Goal: Task Accomplishment & Management: Manage account settings

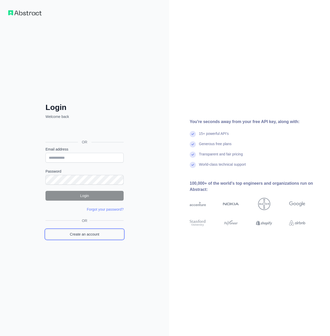
drag, startPoint x: 0, startPoint y: 0, endPoint x: 90, endPoint y: 232, distance: 249.2
click at [90, 232] on link "Create an account" at bounding box center [84, 234] width 78 height 10
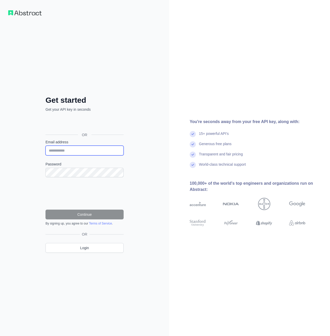
click at [71, 149] on input "Email address" at bounding box center [84, 151] width 78 height 10
click at [66, 152] on input "Email address" at bounding box center [84, 151] width 78 height 10
type input "**********"
click at [154, 155] on div "**********" at bounding box center [84, 168] width 169 height 336
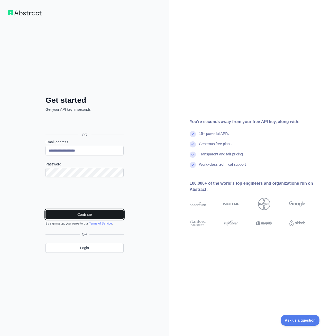
click at [71, 213] on button "Continue" at bounding box center [84, 215] width 78 height 10
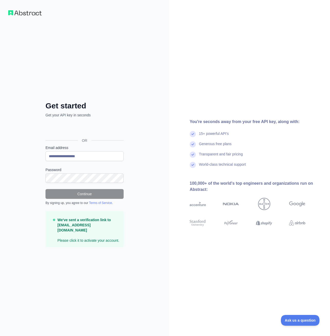
click at [94, 240] on p "We've sent a verification link to joker12b10@proton.me Please click it to activ…" at bounding box center [89, 230] width 62 height 26
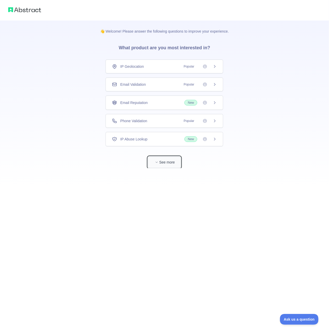
click at [159, 161] on button "See more" at bounding box center [164, 163] width 33 height 12
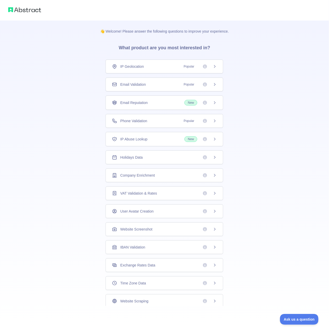
click at [214, 67] on icon at bounding box center [214, 66] width 1 height 2
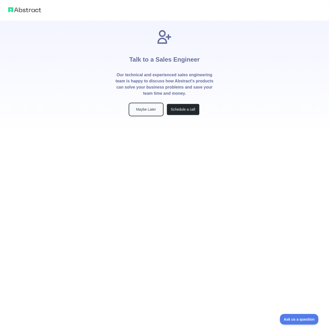
click at [148, 110] on button "Maybe Later" at bounding box center [146, 110] width 33 height 12
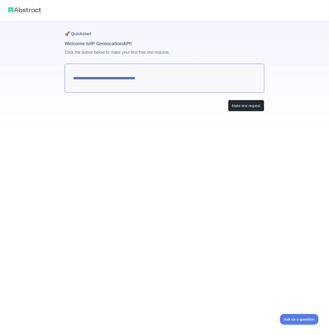
type textarea "**********"
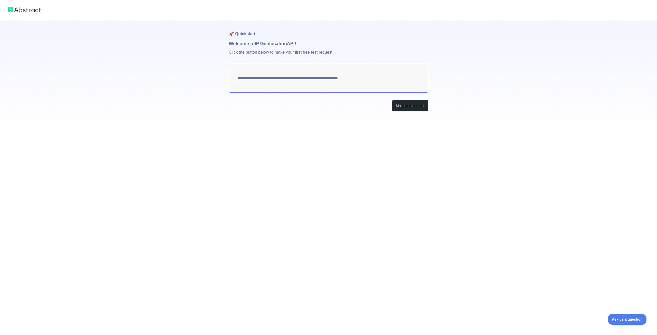
click at [228, 147] on div "**********" at bounding box center [328, 167] width 657 height 335
click at [328, 106] on button "Make test request" at bounding box center [410, 106] width 36 height 12
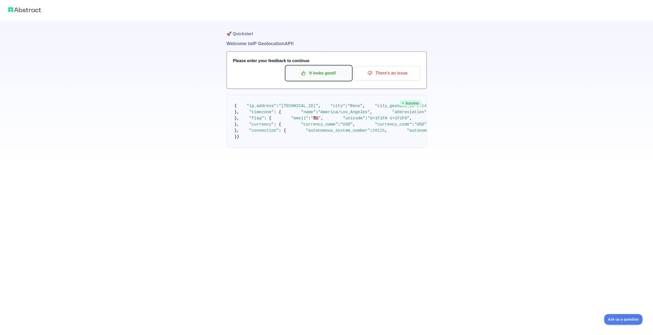
click at [310, 72] on p "It looks good!" at bounding box center [319, 73] width 58 height 9
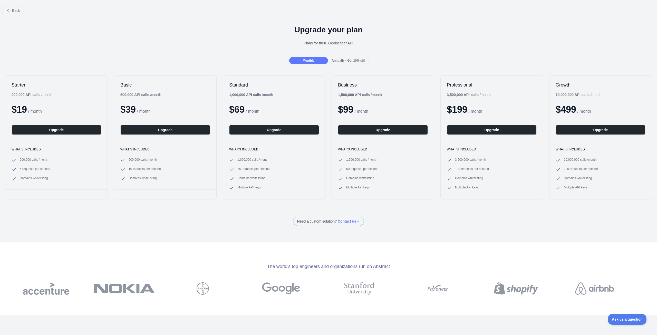
click at [211, 218] on div "Need a custom solution? Contact us →" at bounding box center [328, 221] width 657 height 9
click at [14, 12] on span "Back" at bounding box center [16, 10] width 8 height 4
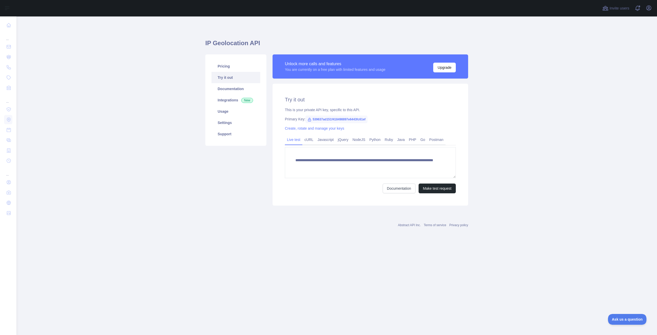
click at [168, 136] on main "**********" at bounding box center [336, 175] width 641 height 319
click at [221, 100] on link "Integrations New" at bounding box center [236, 99] width 49 height 11
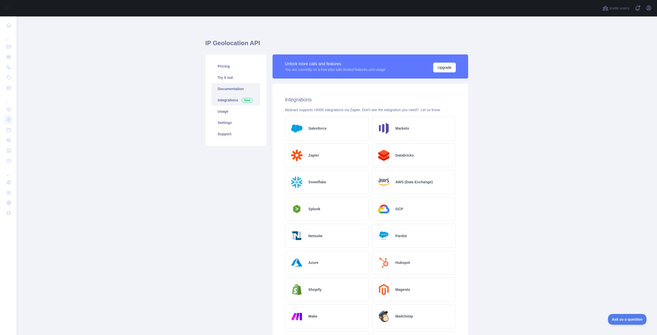
click at [222, 92] on link "Documentation" at bounding box center [236, 88] width 49 height 11
click at [222, 63] on link "Pricing" at bounding box center [236, 66] width 49 height 11
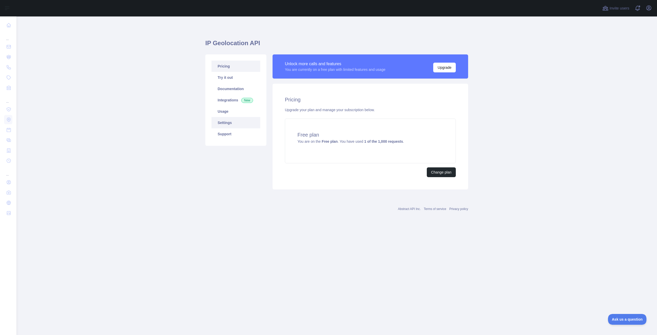
click at [224, 122] on link "Settings" at bounding box center [236, 122] width 49 height 11
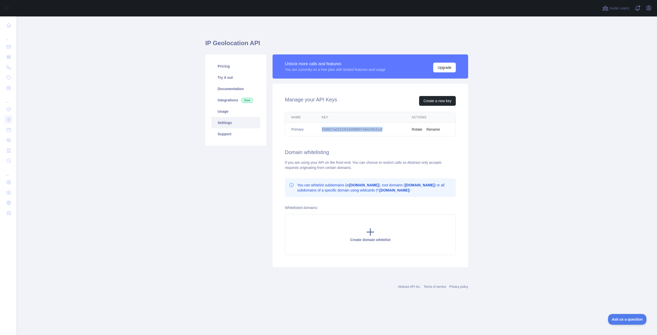
drag, startPoint x: 323, startPoint y: 128, endPoint x: 384, endPoint y: 128, distance: 61.1
click at [328, 128] on td "539637ad151f418498897e6443fc61ef" at bounding box center [361, 130] width 90 height 14
click at [328, 158] on div "Manage your API Keys Create a new key Name Key Actions Primary 539637ad151f4184…" at bounding box center [371, 176] width 196 height 184
click at [299, 130] on td "Primary" at bounding box center [300, 130] width 31 height 14
click at [328, 100] on button "Create a new key" at bounding box center [437, 101] width 37 height 10
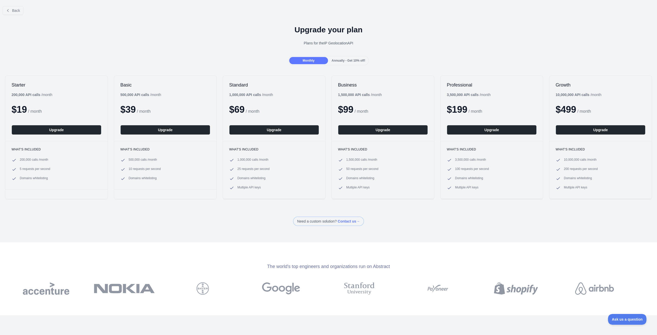
click at [30, 149] on h3 "What's included" at bounding box center [57, 149] width 90 height 4
click at [10, 10] on icon at bounding box center [8, 10] width 4 height 4
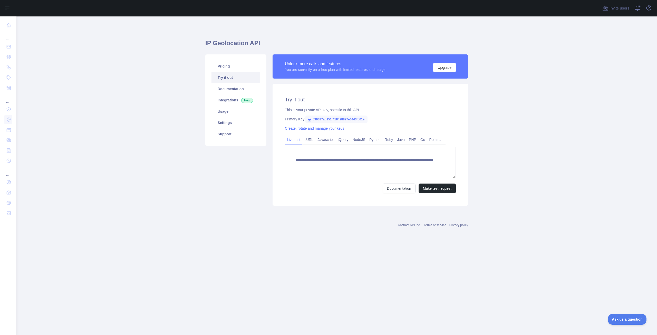
click at [293, 101] on h2 "Try it out" at bounding box center [370, 99] width 171 height 7
click at [225, 77] on link "Try it out" at bounding box center [236, 77] width 49 height 11
drag, startPoint x: 296, startPoint y: 160, endPoint x: 428, endPoint y: 168, distance: 132.2
click at [328, 168] on textarea "**********" at bounding box center [370, 162] width 171 height 31
drag, startPoint x: 317, startPoint y: 161, endPoint x: 305, endPoint y: 197, distance: 37.7
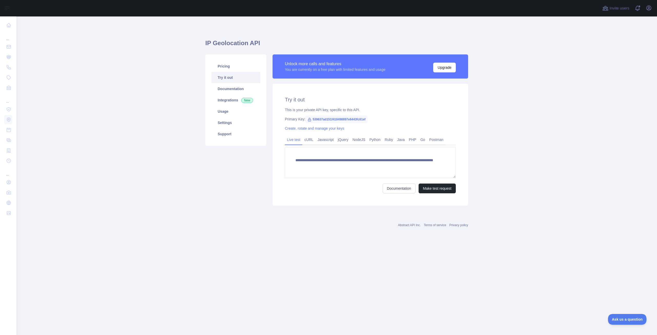
click at [305, 197] on div "**********" at bounding box center [371, 145] width 196 height 122
click at [225, 93] on link "Documentation" at bounding box center [236, 88] width 49 height 11
click at [226, 46] on h1 "IP Geolocation API" at bounding box center [336, 45] width 263 height 12
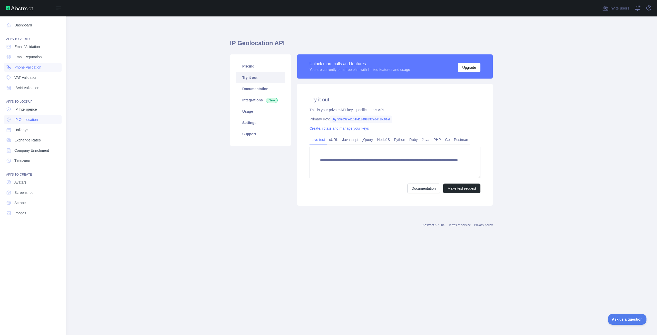
click at [31, 68] on span "Phone Validation" at bounding box center [27, 67] width 27 height 5
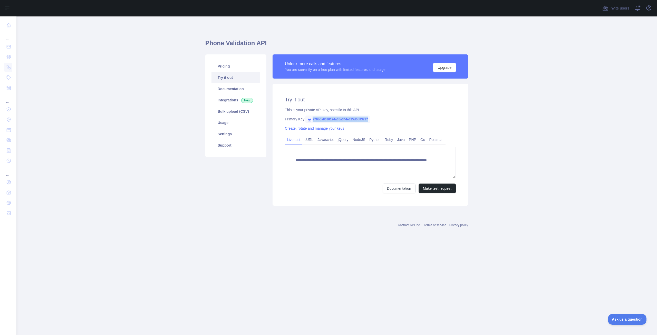
drag, startPoint x: 312, startPoint y: 119, endPoint x: 368, endPoint y: 119, distance: 56.2
click at [328, 119] on span "279b5a8630194a05a344e325d6d83727" at bounding box center [338, 120] width 65 height 8
copy span "279b5a8630194a05a344e325d6d83727"
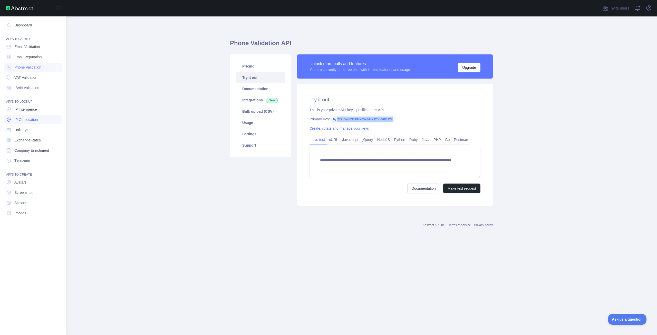
click at [32, 119] on span "IP Geolocation" at bounding box center [26, 119] width 24 height 5
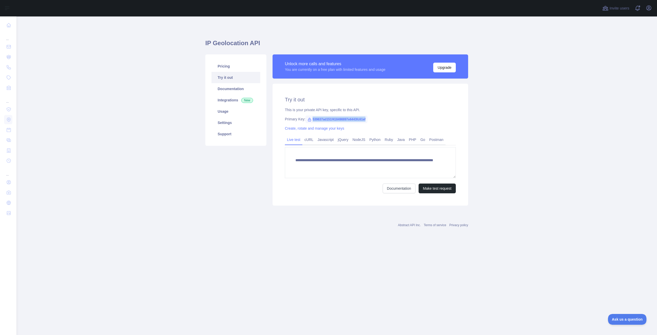
drag, startPoint x: 312, startPoint y: 119, endPoint x: 368, endPoint y: 120, distance: 55.5
click at [328, 120] on span "539637ad151f418498897e6443fc61ef" at bounding box center [337, 120] width 62 height 8
copy span "539637ad151f418498897e6443fc61ef"
click at [328, 92] on div "**********" at bounding box center [371, 145] width 196 height 122
drag, startPoint x: 101, startPoint y: 63, endPoint x: 95, endPoint y: 64, distance: 5.7
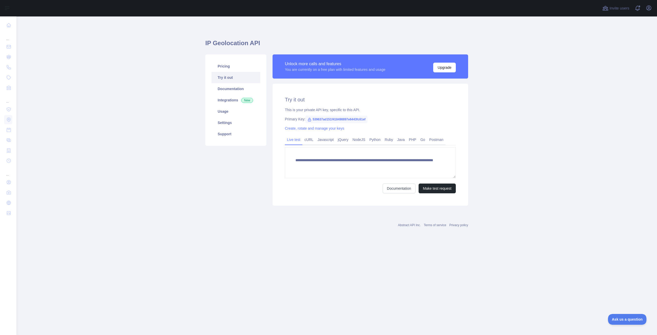
click at [101, 63] on main "**********" at bounding box center [336, 175] width 641 height 319
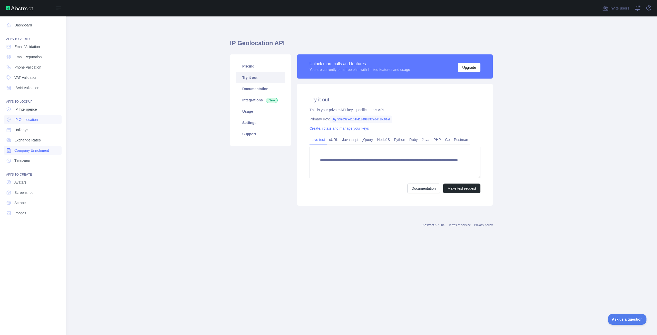
click at [28, 151] on span "Company Enrichment" at bounding box center [31, 150] width 35 height 5
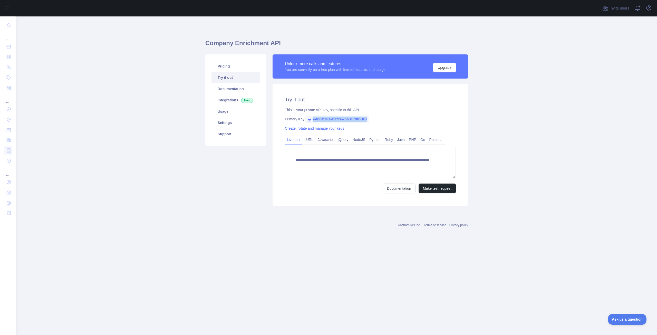
drag, startPoint x: 312, startPoint y: 119, endPoint x: 369, endPoint y: 119, distance: 57.0
click at [328, 119] on div "Primary Key: ee65b81f8cb443779ec58c8b6965c8c7" at bounding box center [370, 119] width 171 height 5
copy span "ee65b81f8cb443779ec58c8b6965c8c7"
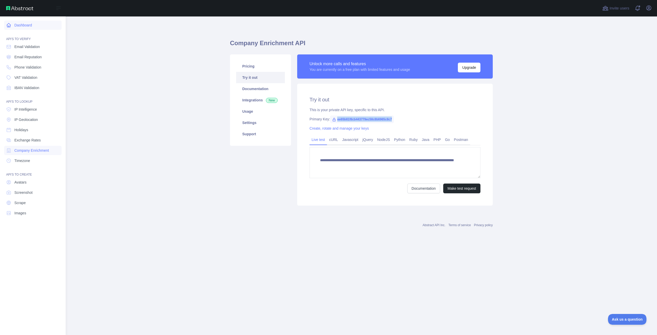
click at [9, 25] on icon at bounding box center [8, 25] width 5 height 5
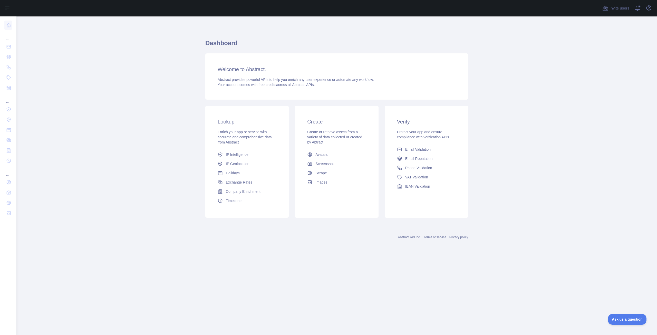
click at [291, 110] on div "Lookup Enrich your app or service with accurate and comprehensive data from Abs…" at bounding box center [247, 162] width 90 height 112
click at [291, 113] on div "Lookup Enrich your app or service with accurate and comprehensive data from Abs…" at bounding box center [247, 162] width 90 height 112
click at [328, 126] on main "Dashboard Welcome to Abstract. Abstract provides powerful APIs to help you enri…" at bounding box center [336, 175] width 641 height 319
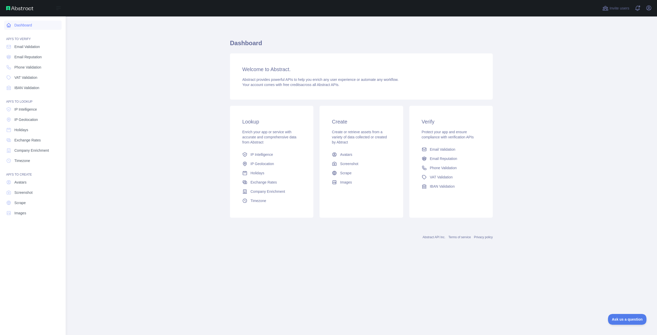
click at [9, 27] on icon at bounding box center [9, 25] width 4 height 4
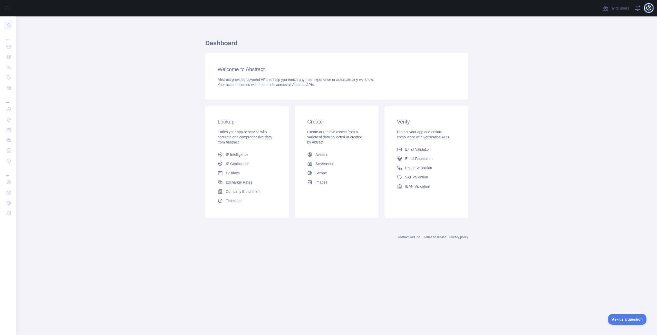
click at [328, 7] on icon "button" at bounding box center [649, 8] width 6 height 6
click at [328, 83] on main "Dashboard Welcome to Abstract. Abstract provides powerful APIs to help you enri…" at bounding box center [336, 175] width 641 height 319
click at [328, 8] on icon "button" at bounding box center [649, 8] width 5 height 5
click at [328, 68] on button "Sign out" at bounding box center [625, 67] width 58 height 9
